Goal: Task Accomplishment & Management: Manage account settings

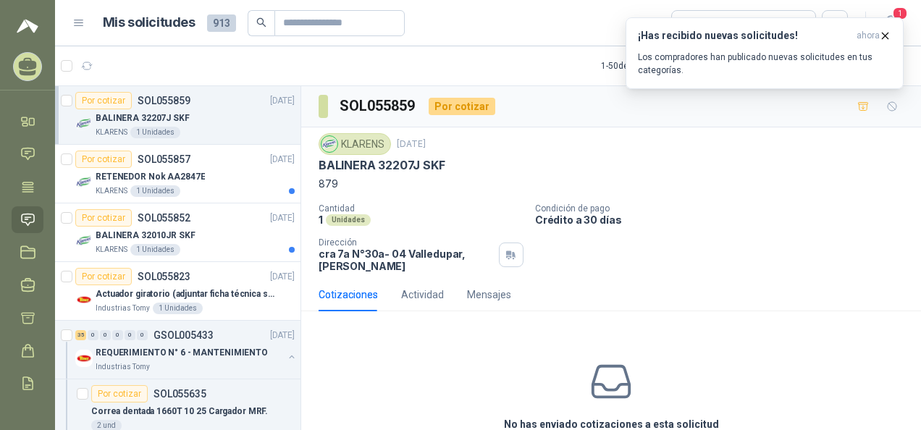
scroll to position [72, 0]
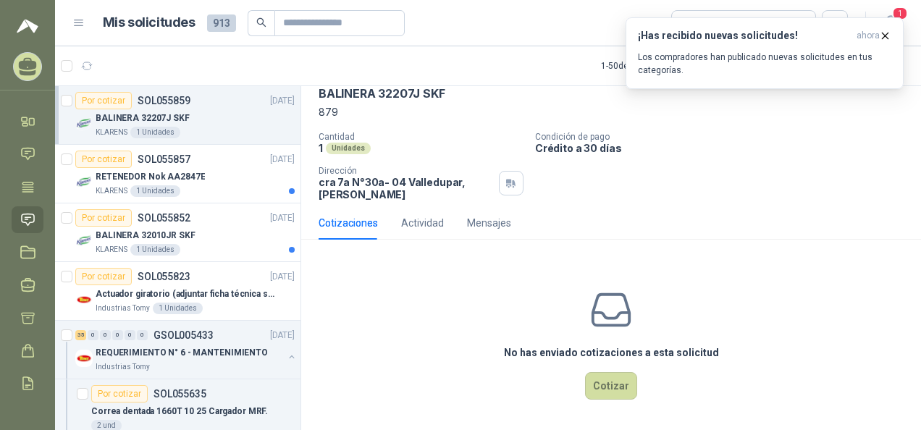
click at [745, 185] on div "Cantidad 1 Unidades Condición de pago Crédito a 30 días Dirección cra 7a N°30a-…" at bounding box center [611, 166] width 585 height 69
click at [884, 33] on icon "button" at bounding box center [886, 36] width 6 height 6
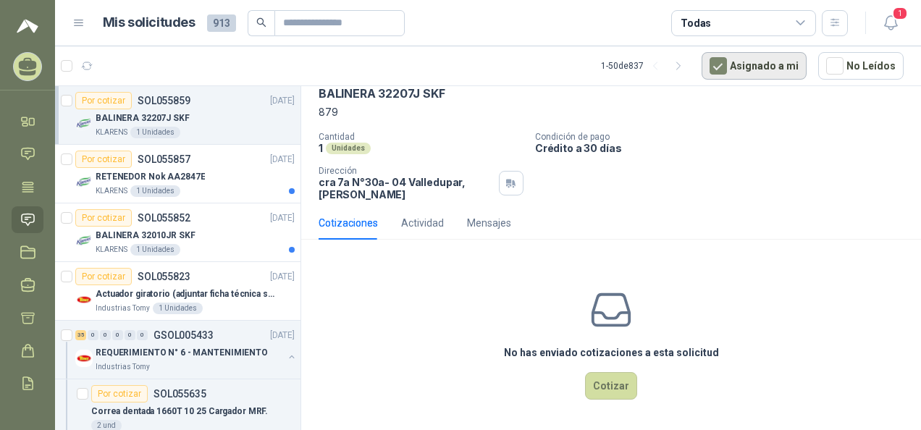
click at [763, 68] on button "Asignado a mi" at bounding box center [754, 66] width 105 height 28
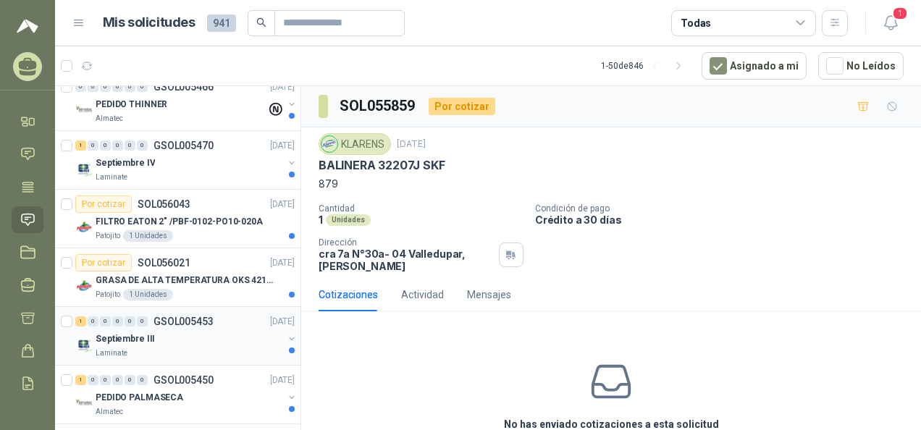
scroll to position [290, 0]
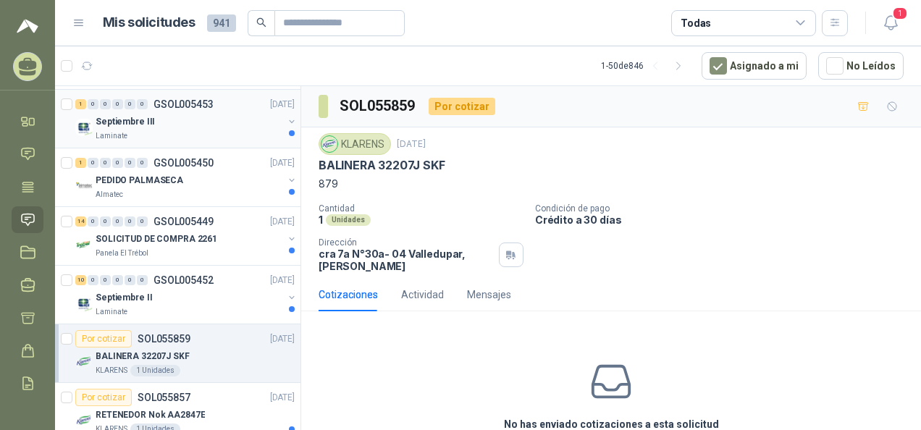
click at [158, 118] on div "Septiembre III" at bounding box center [190, 121] width 188 height 17
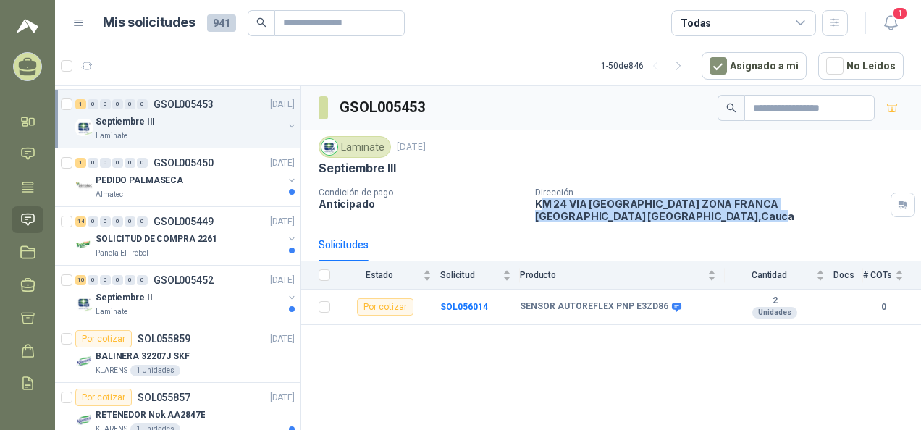
drag, startPoint x: 539, startPoint y: 198, endPoint x: 587, endPoint y: 219, distance: 51.9
click at [587, 219] on p "KM 24 VIA [GEOGRAPHIC_DATA] ZONA FRANCA [GEOGRAPHIC_DATA] 9A [GEOGRAPHIC_DATA] …" at bounding box center [710, 210] width 350 height 25
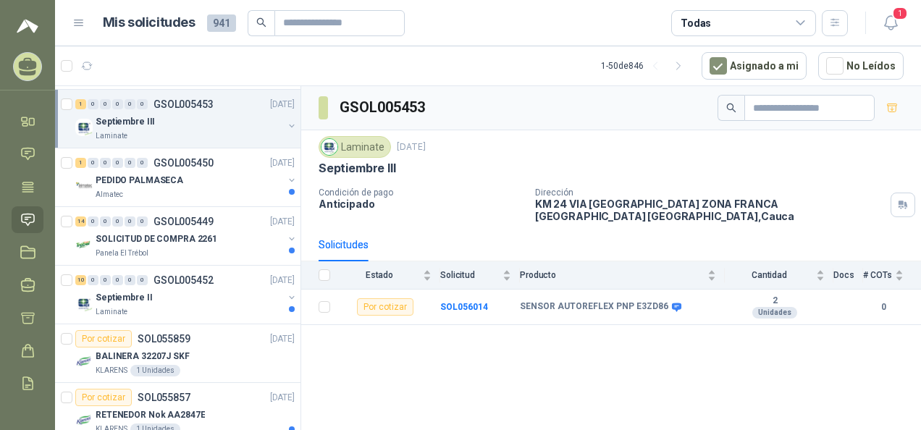
drag, startPoint x: 587, startPoint y: 219, endPoint x: 485, endPoint y: 183, distance: 107.7
click at [485, 183] on div "Laminate [DATE] Septiembre III Condición de [GEOGRAPHIC_DATA] Dirección KM 24 V…" at bounding box center [611, 179] width 585 height 86
click at [461, 201] on p "Anticipado" at bounding box center [421, 204] width 205 height 12
